Goal: Find contact information: Find contact information

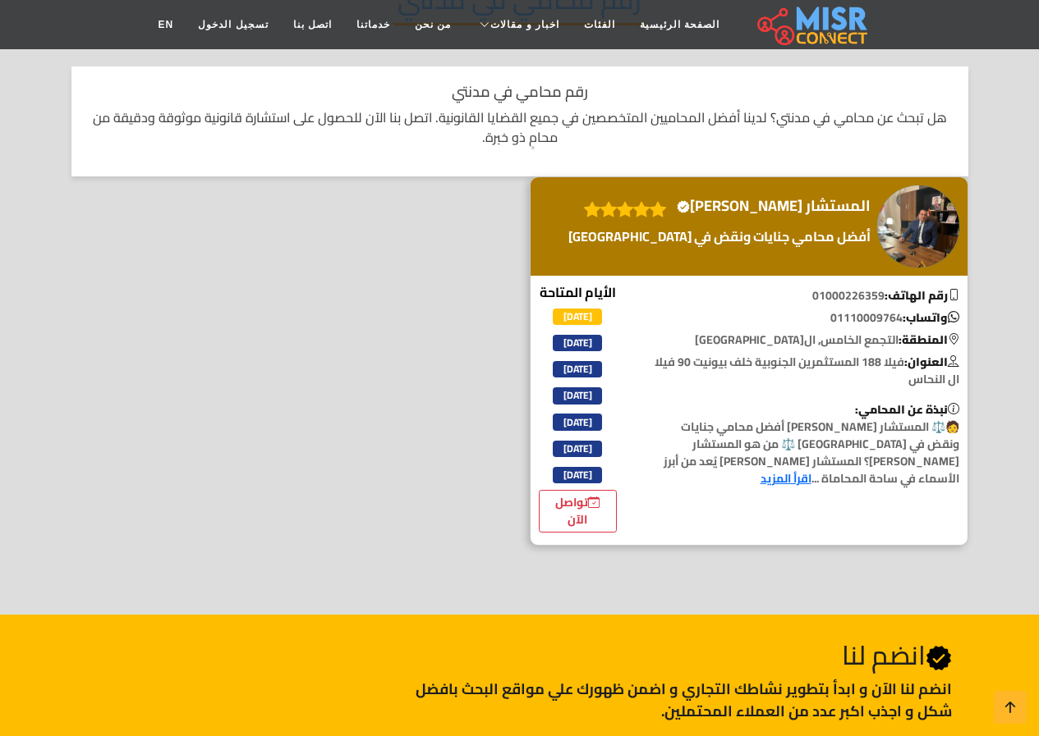
scroll to position [246, 0]
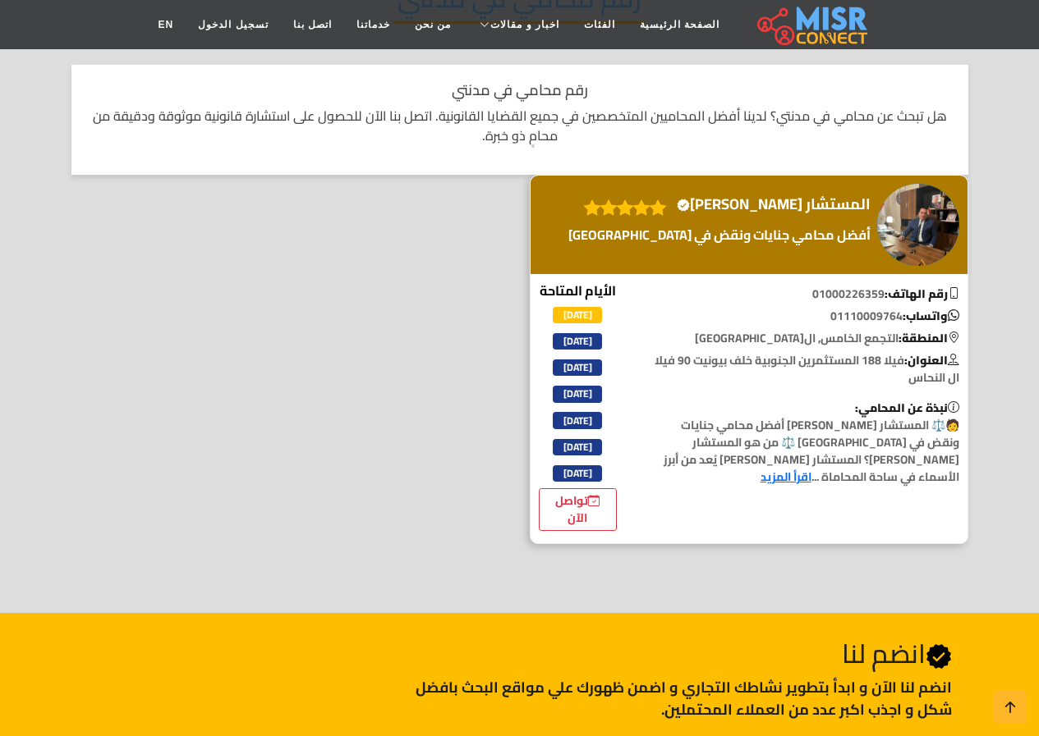
drag, startPoint x: 827, startPoint y: 313, endPoint x: 898, endPoint y: 322, distance: 72.0
click at [898, 322] on p "واتساب: 01110009764" at bounding box center [806, 316] width 323 height 17
copy p "01110009764"
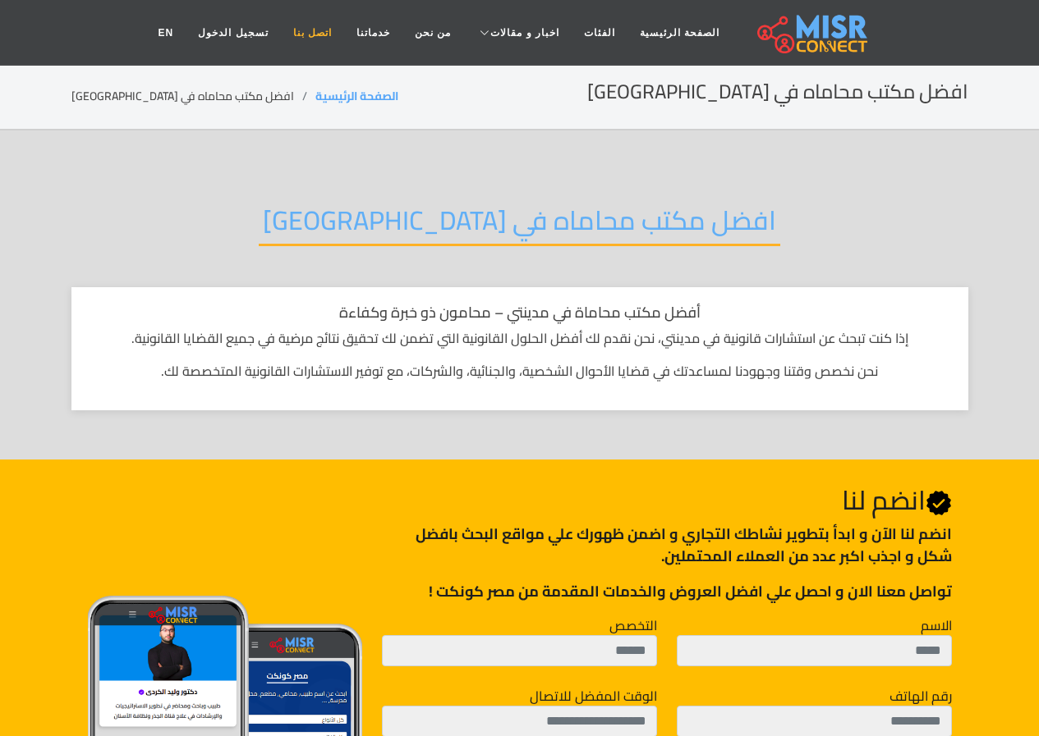
click at [327, 32] on link "اتصل بنا" at bounding box center [312, 32] width 63 height 31
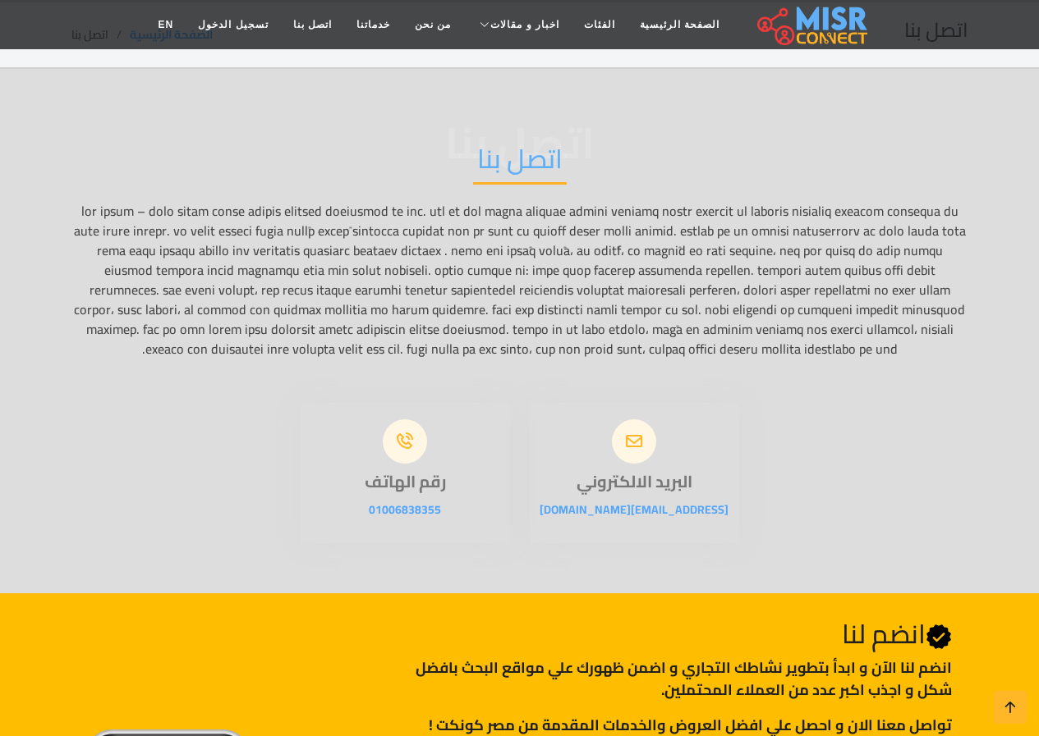
scroll to position [246, 0]
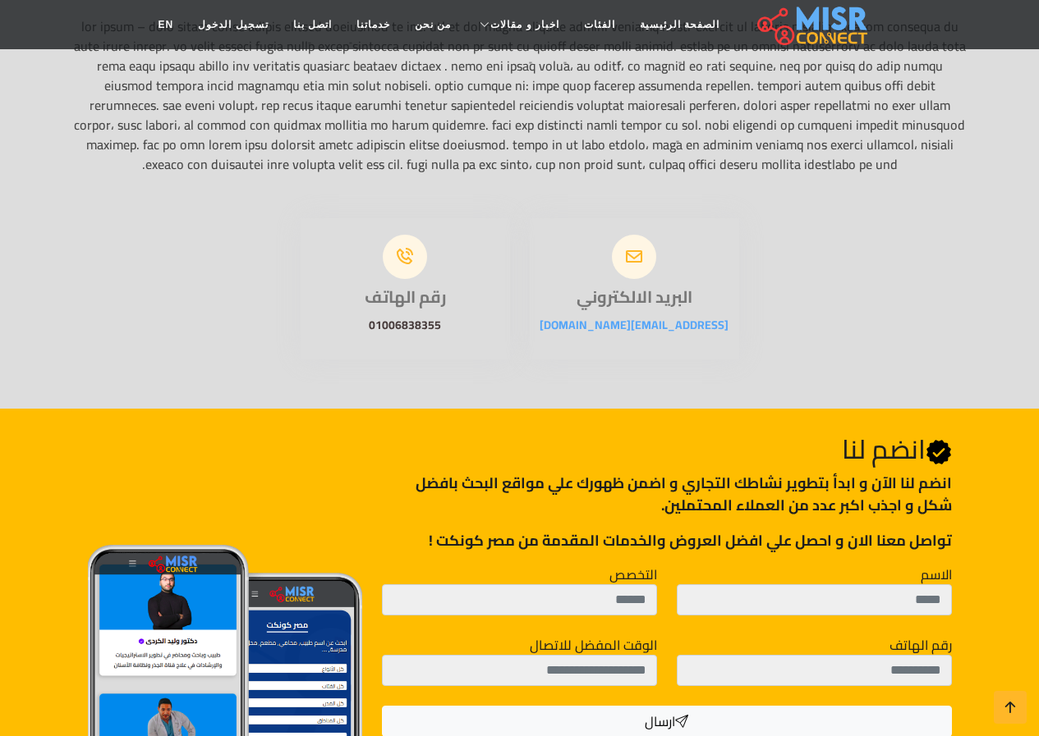
click at [398, 336] on link "01006838355" at bounding box center [405, 324] width 72 height 21
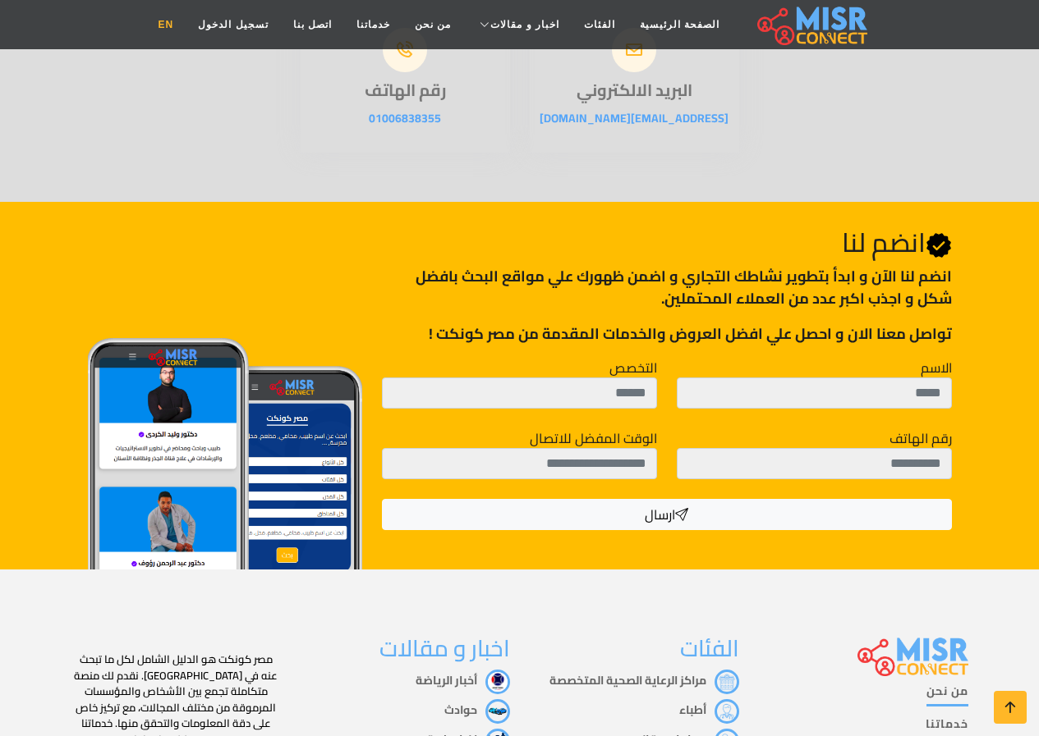
scroll to position [158, 0]
